Goal: Navigation & Orientation: Find specific page/section

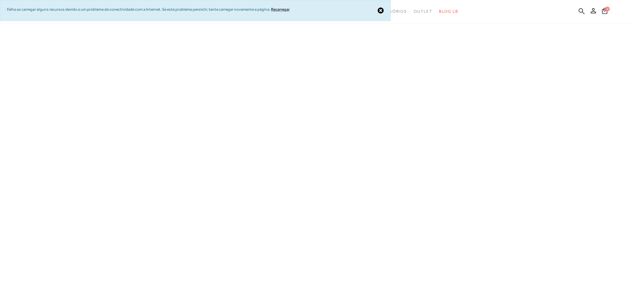
click at [381, 7] on div "Close notification Falha ao carregar alguns recursos devido a um problema de co…" at bounding box center [195, 10] width 391 height 21
click at [381, 9] on icon at bounding box center [381, 10] width 6 height 7
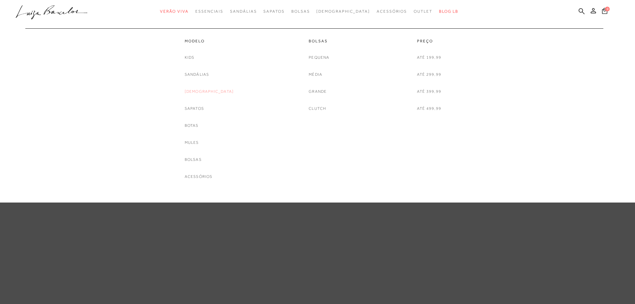
click at [206, 90] on link "[DEMOGRAPHIC_DATA]" at bounding box center [209, 91] width 49 height 7
click at [266, 57] on link "Salto Baixo" at bounding box center [264, 57] width 28 height 7
